Goal: Obtain resource: Obtain resource

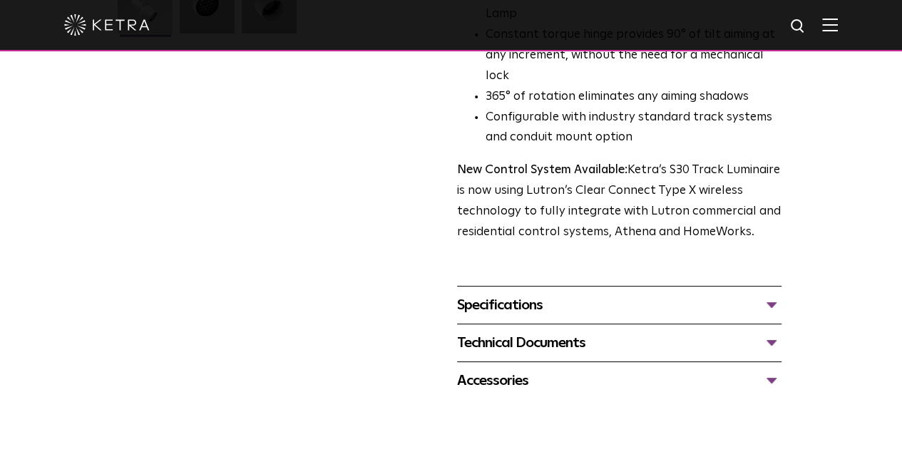
scroll to position [456, 0]
click at [781, 331] on div "Technical Documents" at bounding box center [619, 342] width 324 height 23
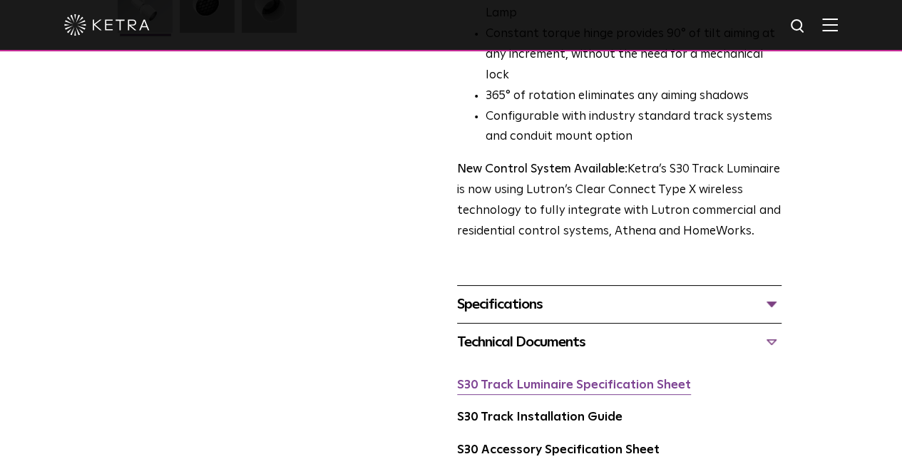
click at [606, 379] on link "S30 Track Luminaire Specification Sheet" at bounding box center [574, 385] width 234 height 12
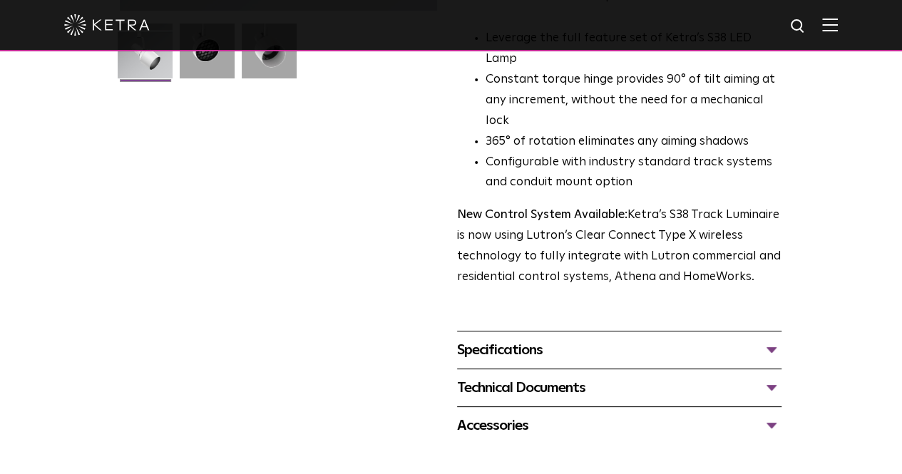
scroll to position [406, 0]
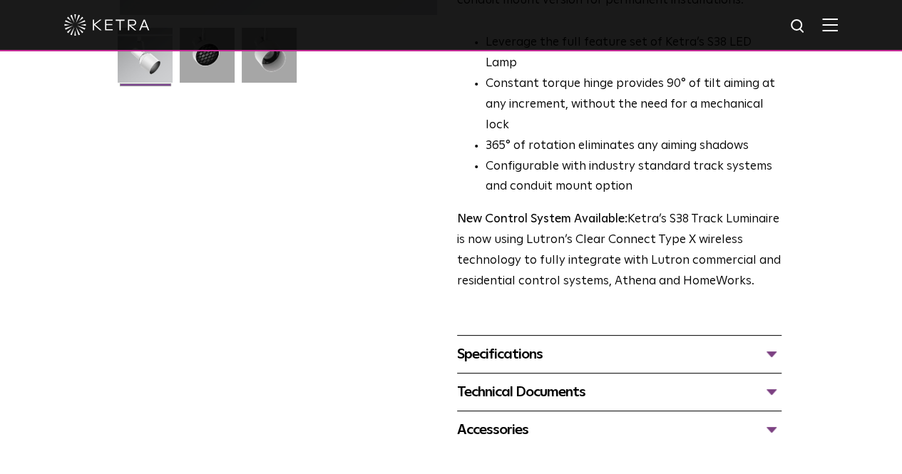
click at [781, 373] on div "Technical Documents S38 Track Luminaire Specification Sheet S38 Track Installat…" at bounding box center [619, 392] width 324 height 38
click at [781, 381] on div "Technical Documents" at bounding box center [619, 392] width 324 height 23
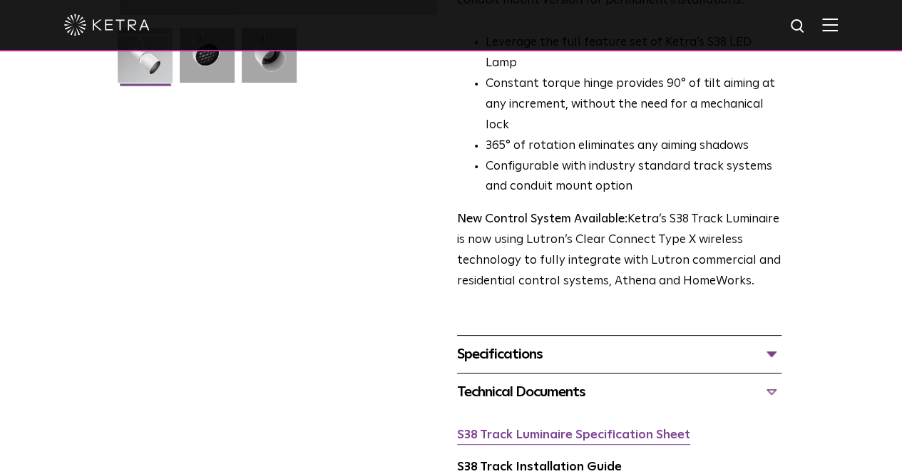
click at [601, 429] on link "S38 Track Luminaire Specification Sheet" at bounding box center [573, 435] width 233 height 12
